Goal: Use online tool/utility: Utilize a website feature to perform a specific function

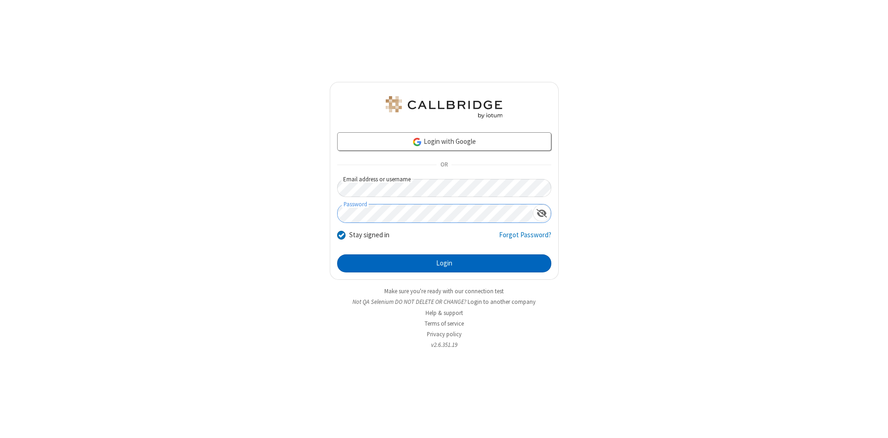
click at [444, 263] on button "Login" at bounding box center [444, 263] width 214 height 18
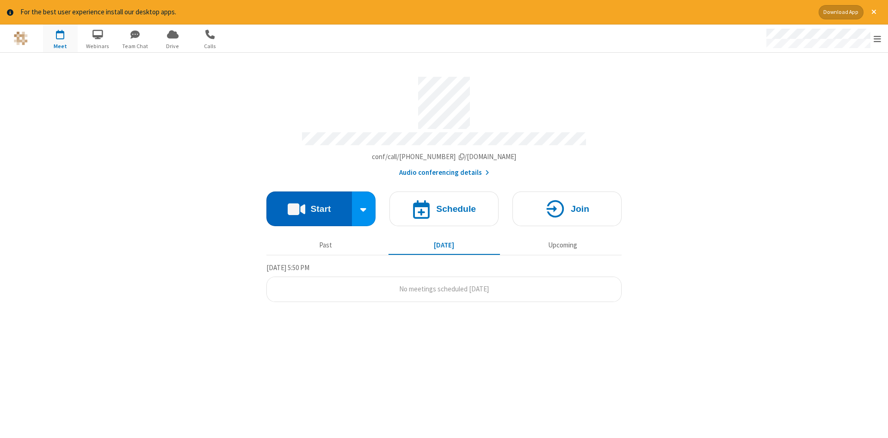
click at [309, 205] on button "Start" at bounding box center [309, 208] width 86 height 35
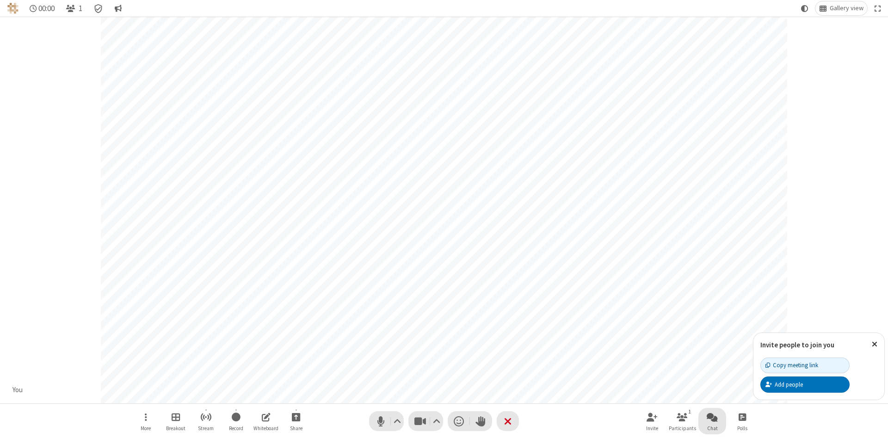
click at [712, 416] on span "Open chat" at bounding box center [711, 417] width 11 height 12
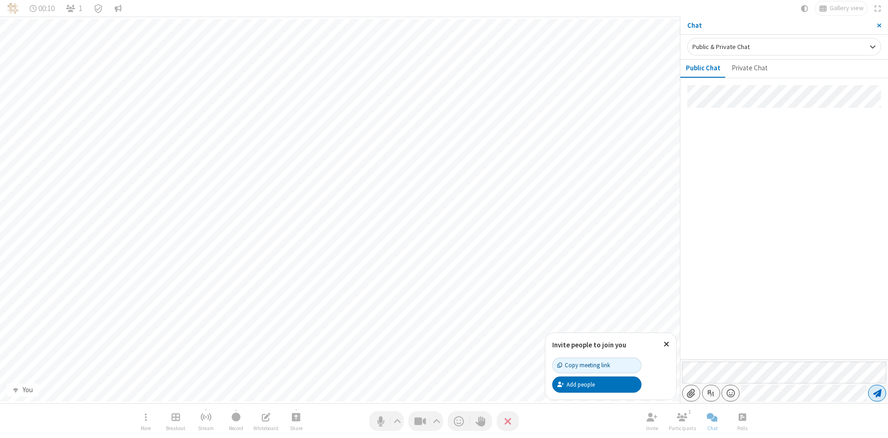
click at [876, 393] on span "Send message" at bounding box center [877, 392] width 8 height 9
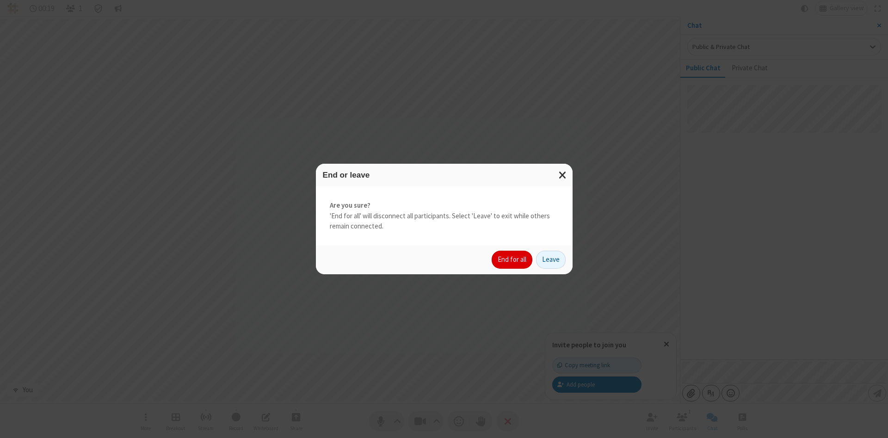
click at [512, 259] on button "End for all" at bounding box center [511, 260] width 41 height 18
